Goal: Information Seeking & Learning: Check status

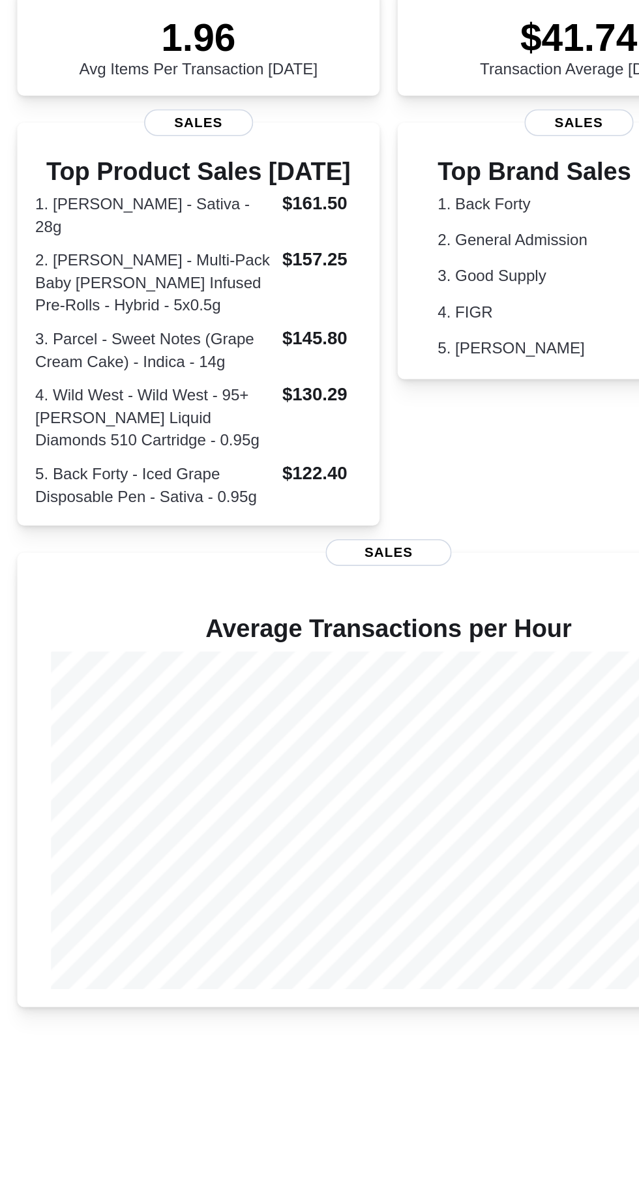
click at [264, 920] on div "ROLL'D Cannabis Co. Updated 1 minute(s) ago 0 units / 0 g Expired or Expiring i…" at bounding box center [319, 589] width 618 height 933
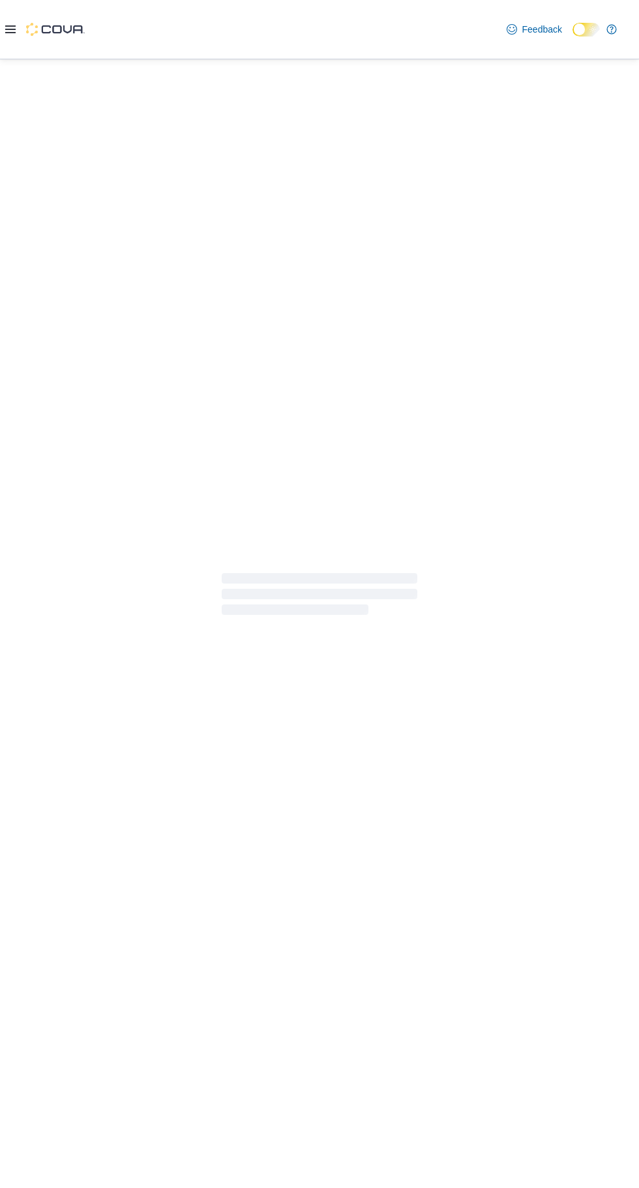
click at [286, 978] on div at bounding box center [319, 594] width 639 height 1070
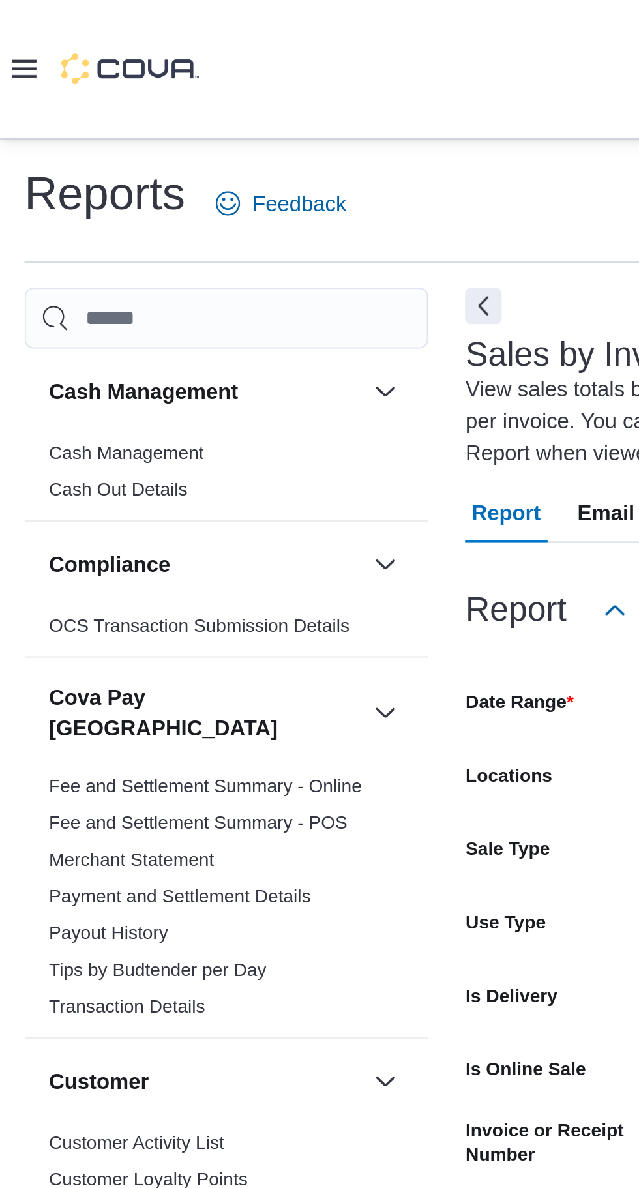
click at [13, 28] on icon at bounding box center [10, 29] width 10 height 8
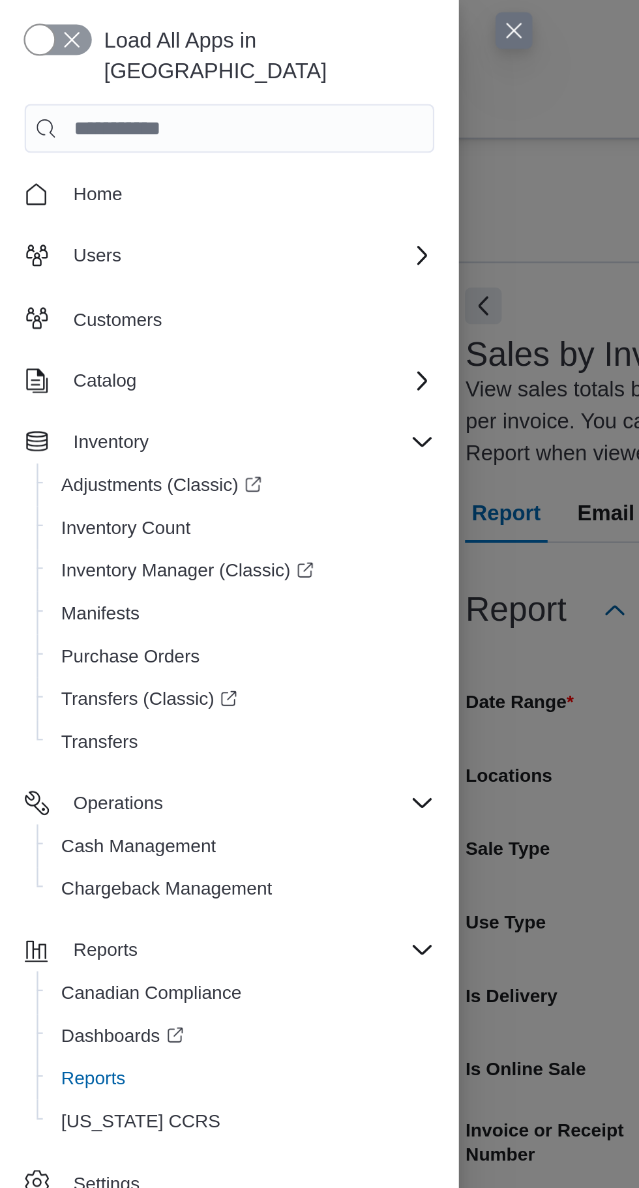
click at [13, 20] on button "button" at bounding box center [24, 16] width 29 height 13
click at [28, 22] on button "button" at bounding box center [24, 16] width 29 height 13
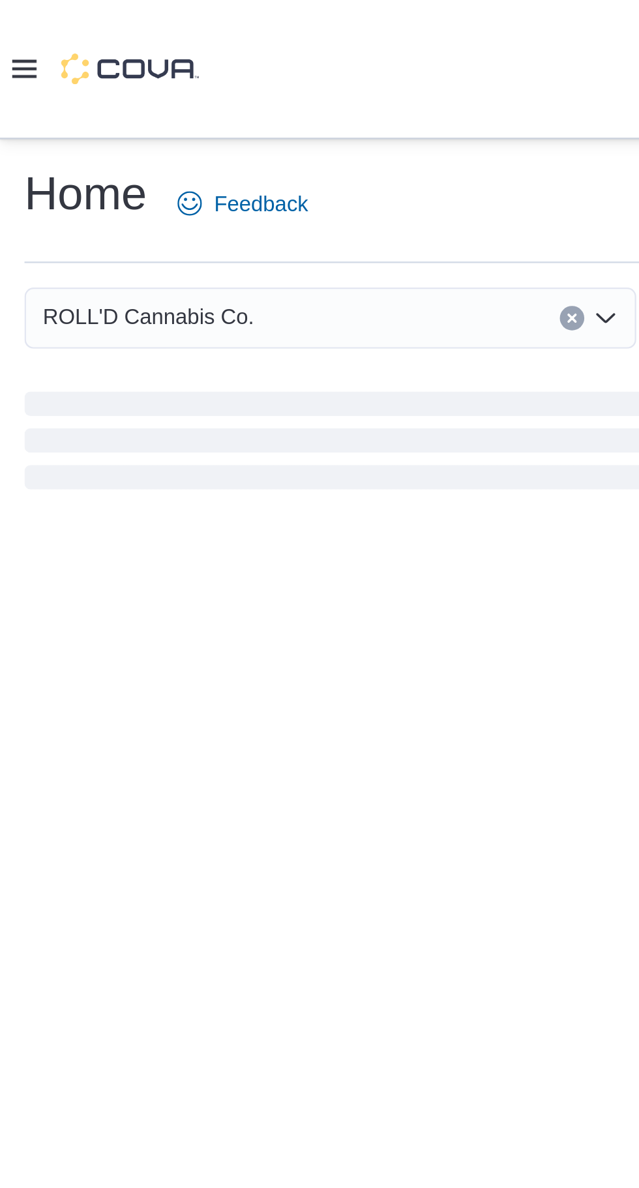
click at [29, 72] on div "Home Feedback ROLL'D Cannabis Co." at bounding box center [319, 140] width 639 height 162
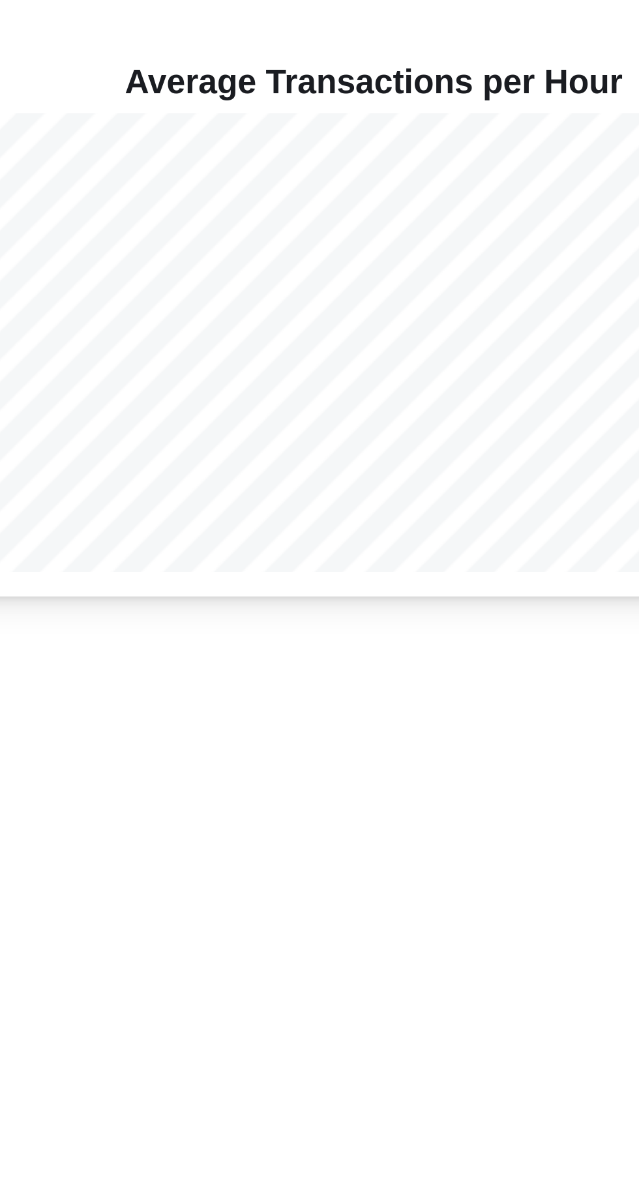
scroll to position [47, 0]
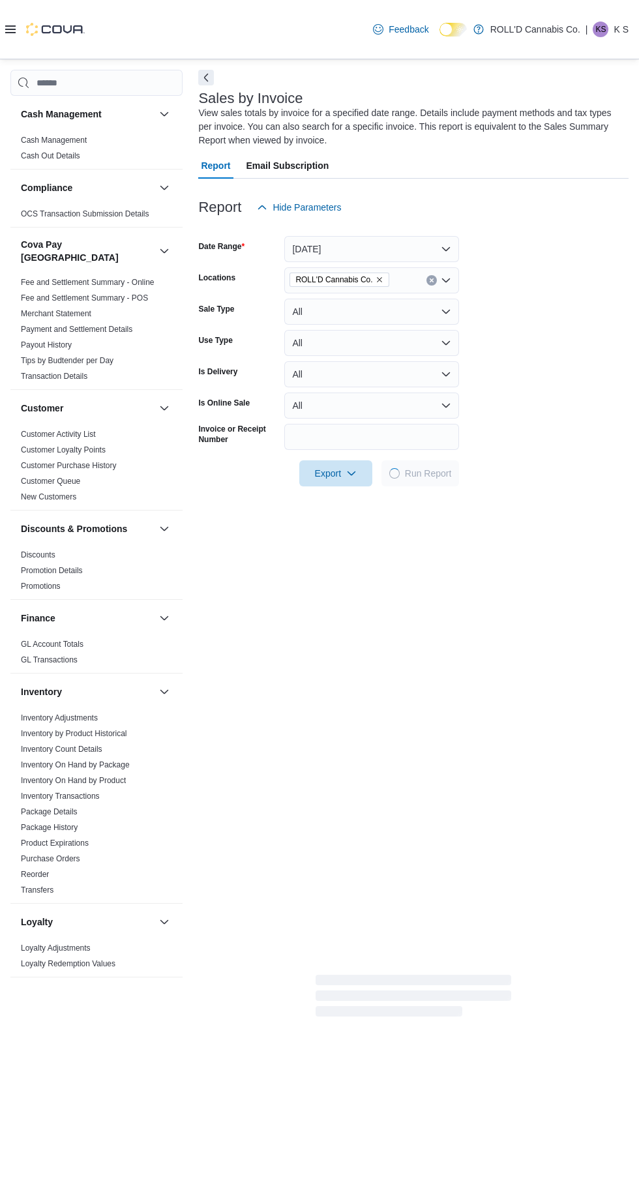
scroll to position [57, 0]
